Goal: Information Seeking & Learning: Find specific fact

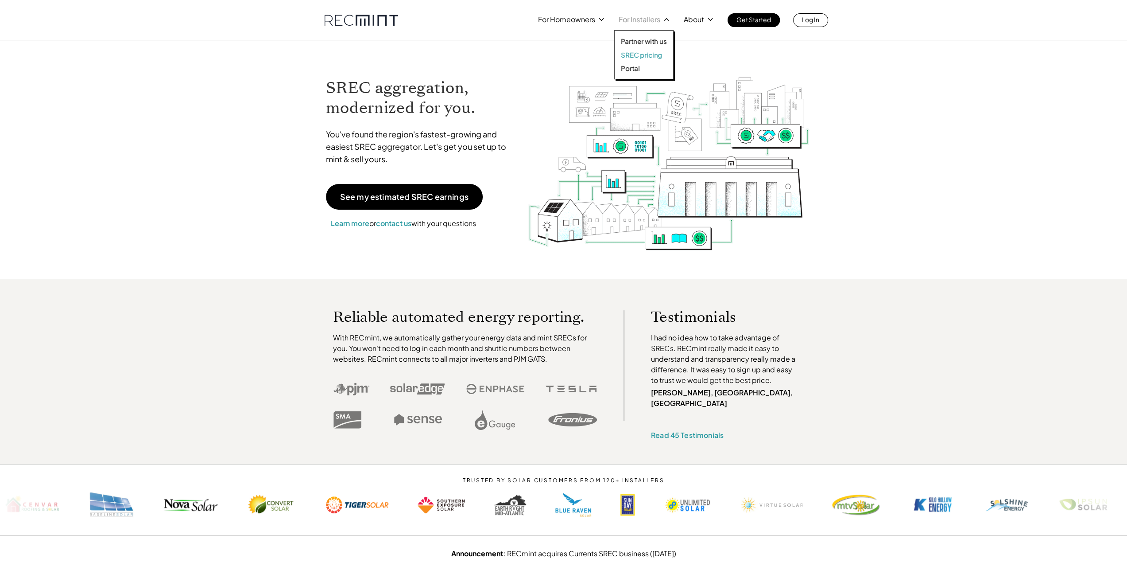
click at [629, 55] on p "SREC pricing" at bounding box center [641, 55] width 41 height 9
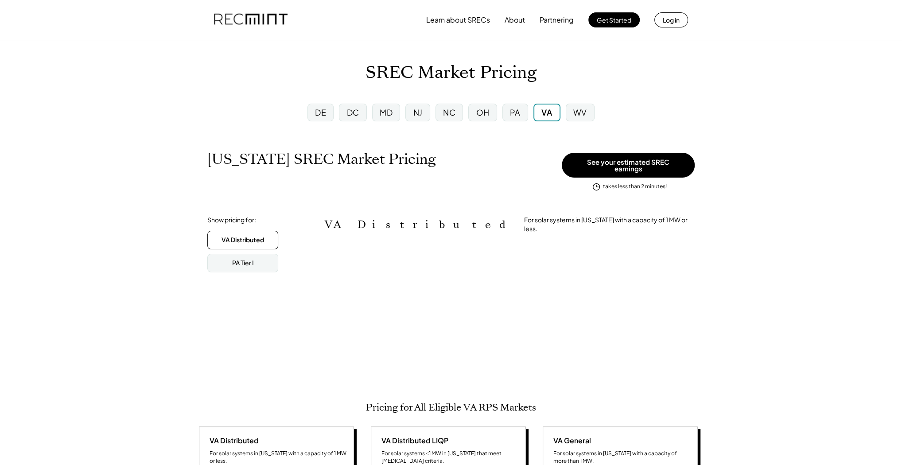
scroll to position [443014, 443014]
click at [394, 112] on div "MD" at bounding box center [386, 113] width 28 height 18
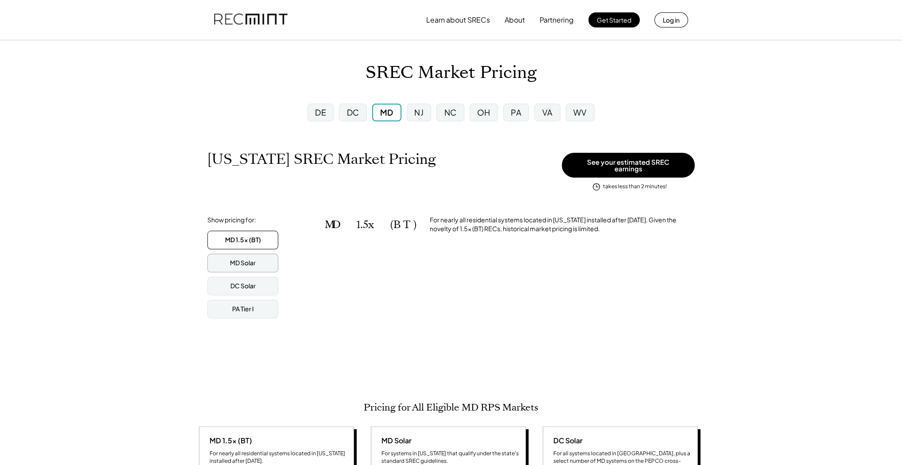
click at [231, 259] on div "MD Solar" at bounding box center [243, 263] width 26 height 9
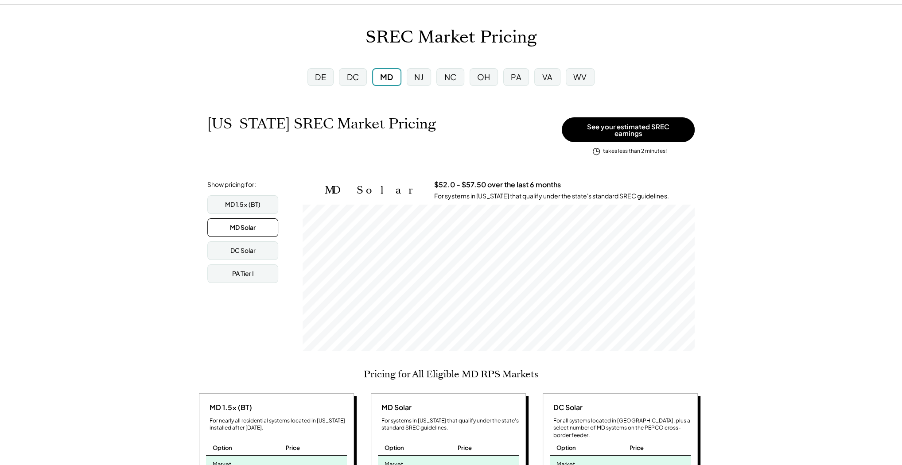
scroll to position [146, 392]
